Goal: Find specific page/section: Find specific page/section

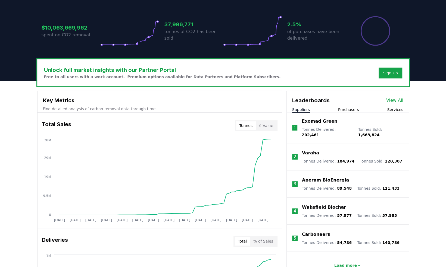
scroll to position [136, 0]
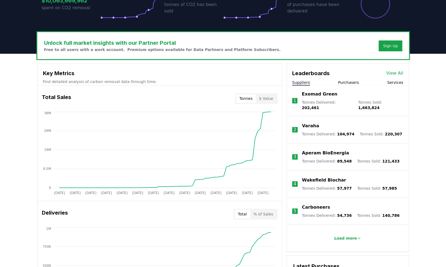
click at [396, 72] on link "View All" at bounding box center [394, 73] width 17 height 7
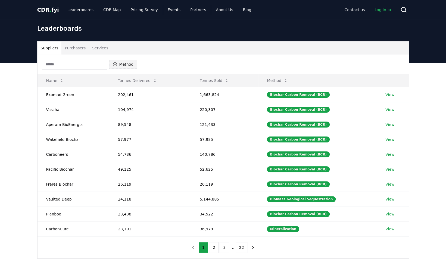
click at [114, 64] on icon "button" at bounding box center [115, 64] width 4 height 4
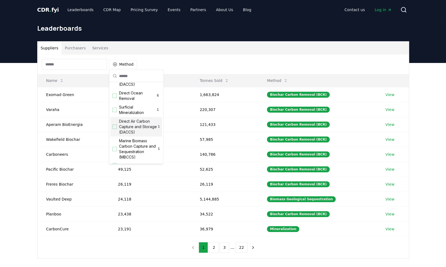
scroll to position [175, 0]
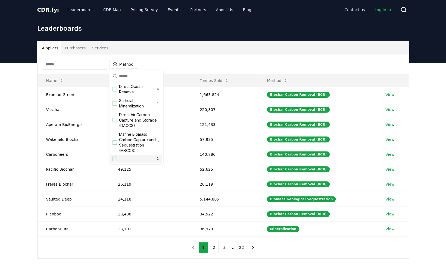
click at [125, 160] on div "1" at bounding box center [136, 159] width 52 height 8
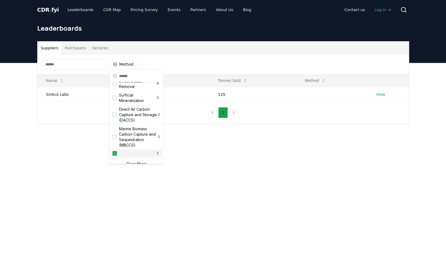
click at [51, 159] on main "Suppliers Purchasers Services Method 1 Name Tonnes Delivered Tonnes Sold Method…" at bounding box center [223, 196] width 446 height 267
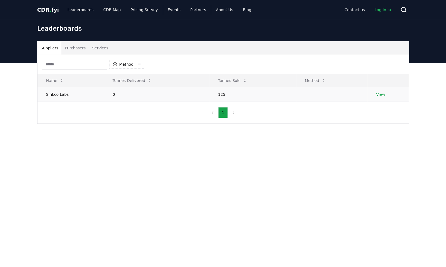
click at [62, 93] on td "Sinkco Labs" at bounding box center [70, 94] width 67 height 14
drag, startPoint x: 69, startPoint y: 94, endPoint x: 45, endPoint y: 96, distance: 24.3
click at [45, 96] on td "Sinkco Labs" at bounding box center [70, 94] width 67 height 14
copy td "Sinkco Labs"
